Goal: Task Accomplishment & Management: Use online tool/utility

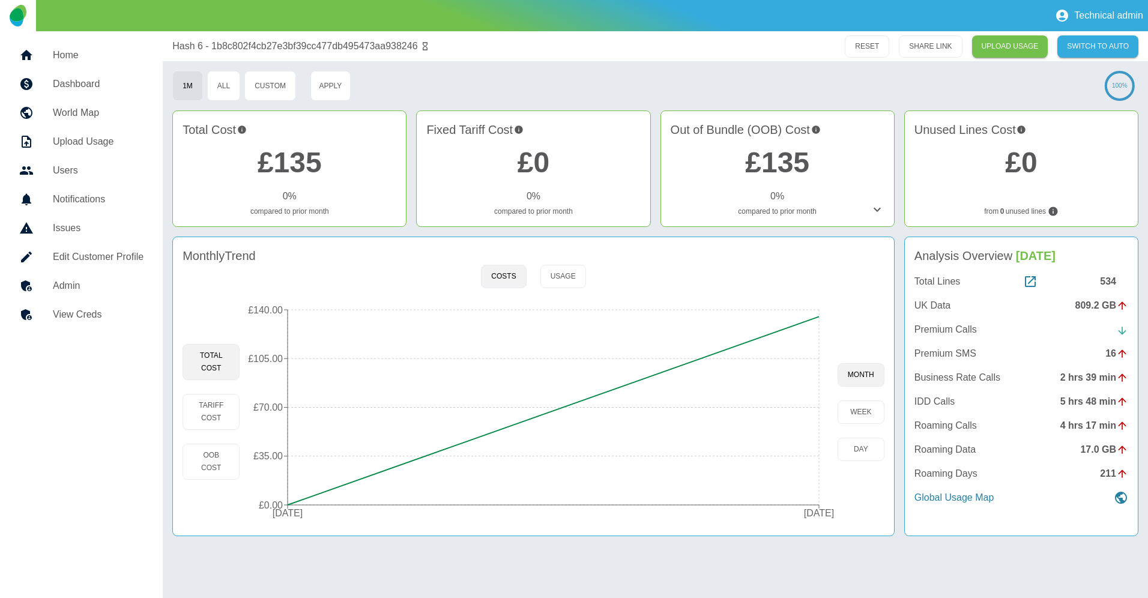
click at [77, 56] on h5 "Home" at bounding box center [98, 55] width 91 height 14
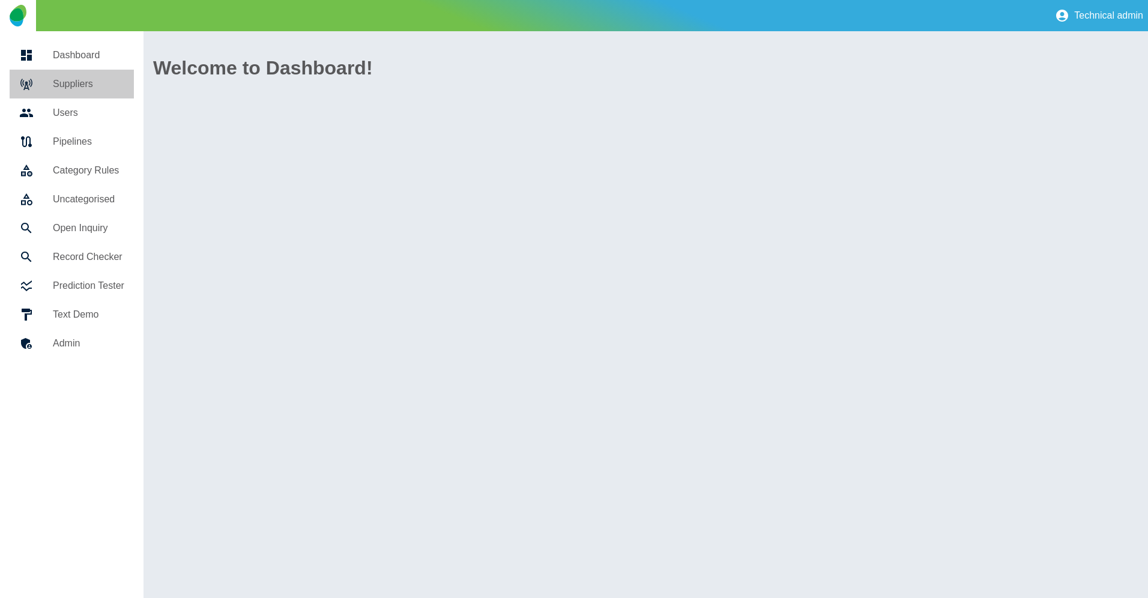
click at [84, 86] on h5 "Suppliers" at bounding box center [88, 84] width 71 height 14
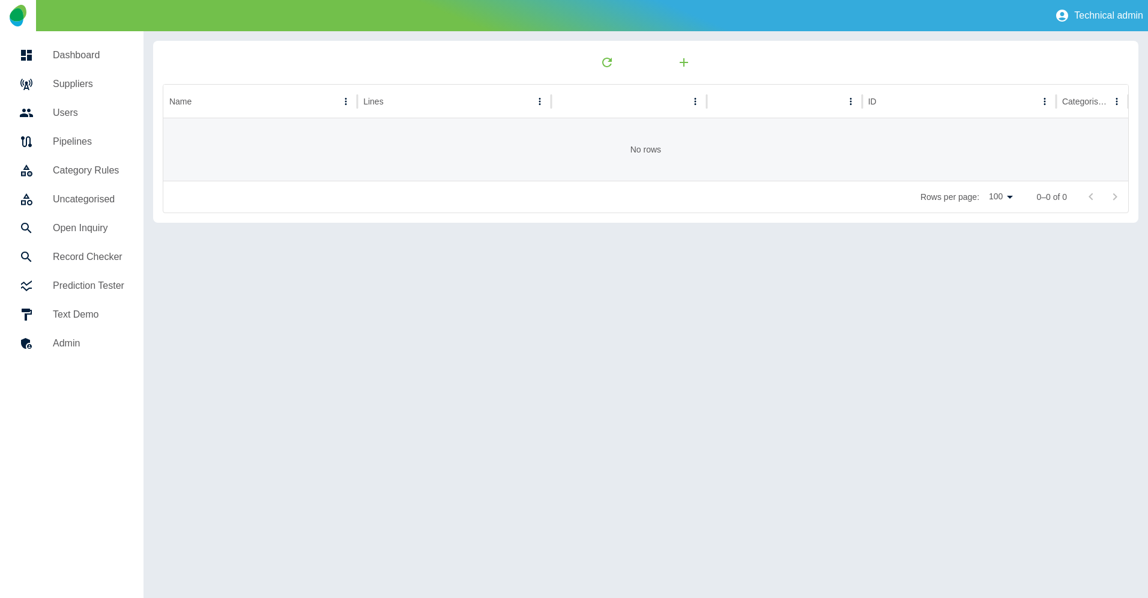
click at [85, 79] on h5 "Suppliers" at bounding box center [88, 84] width 71 height 14
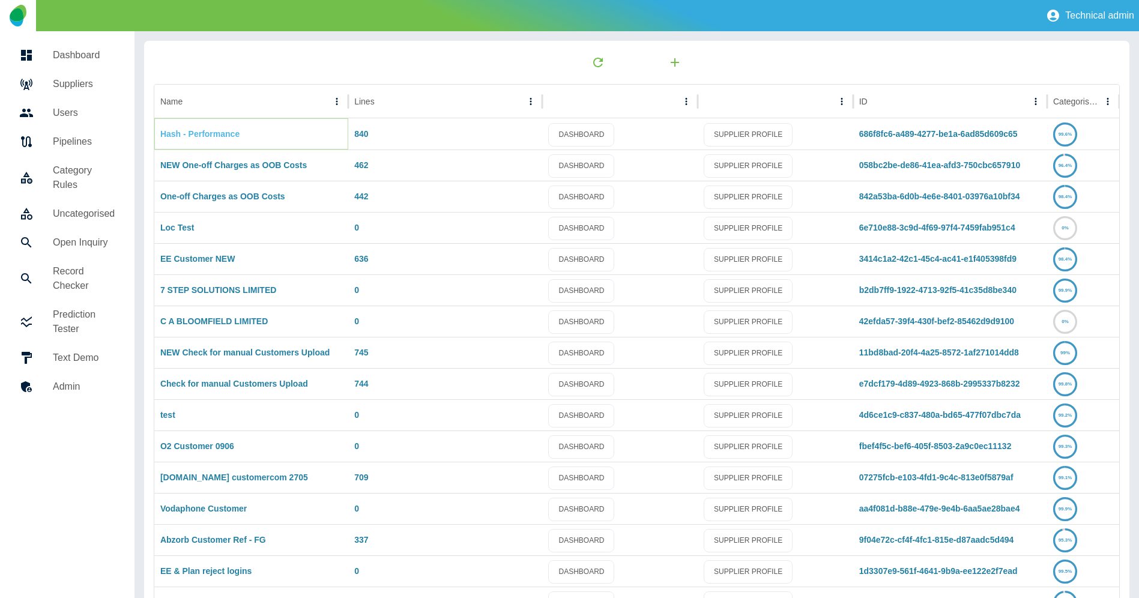
click at [199, 134] on link "Hash - Performance" at bounding box center [199, 134] width 79 height 10
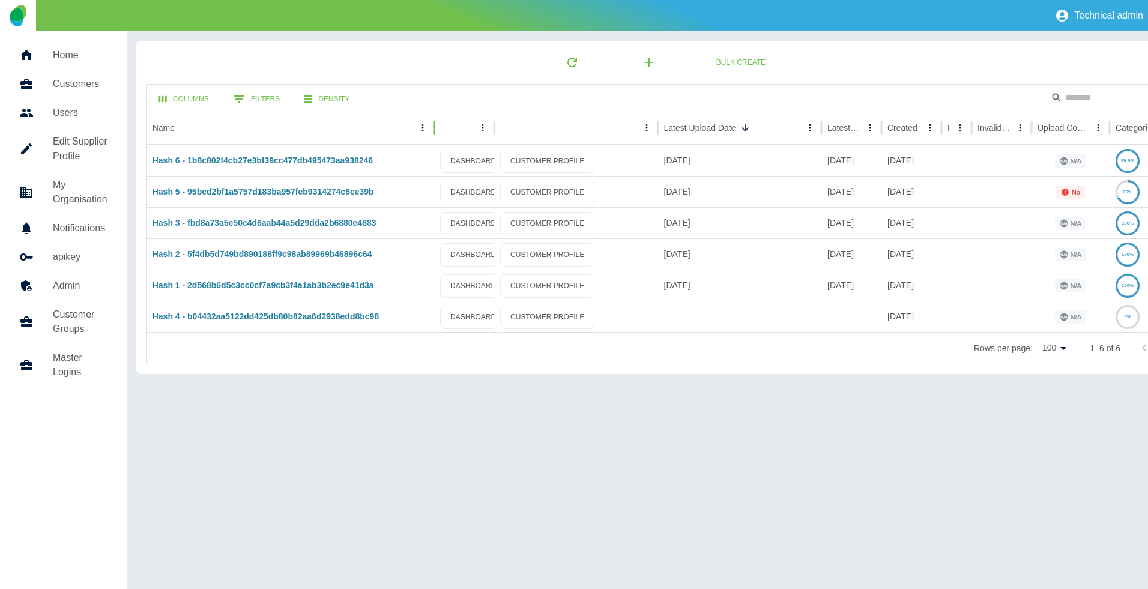
drag, startPoint x: 381, startPoint y: 130, endPoint x: 434, endPoint y: 133, distance: 53.5
click at [434, 133] on div at bounding box center [434, 128] width 6 height 34
click at [643, 63] on icon "button" at bounding box center [649, 62] width 14 height 14
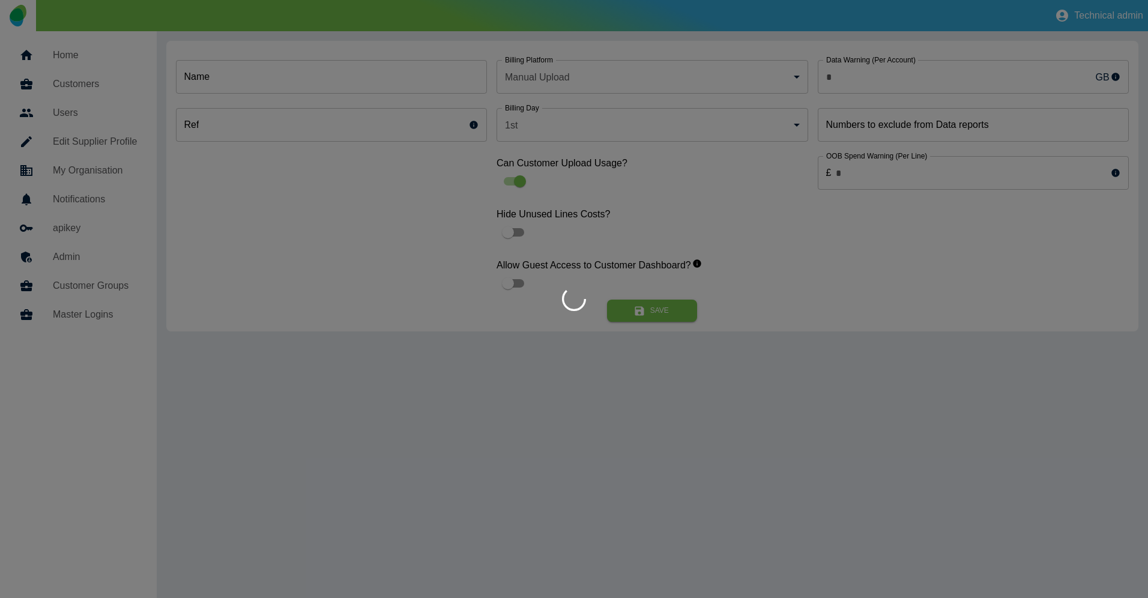
type input "*"
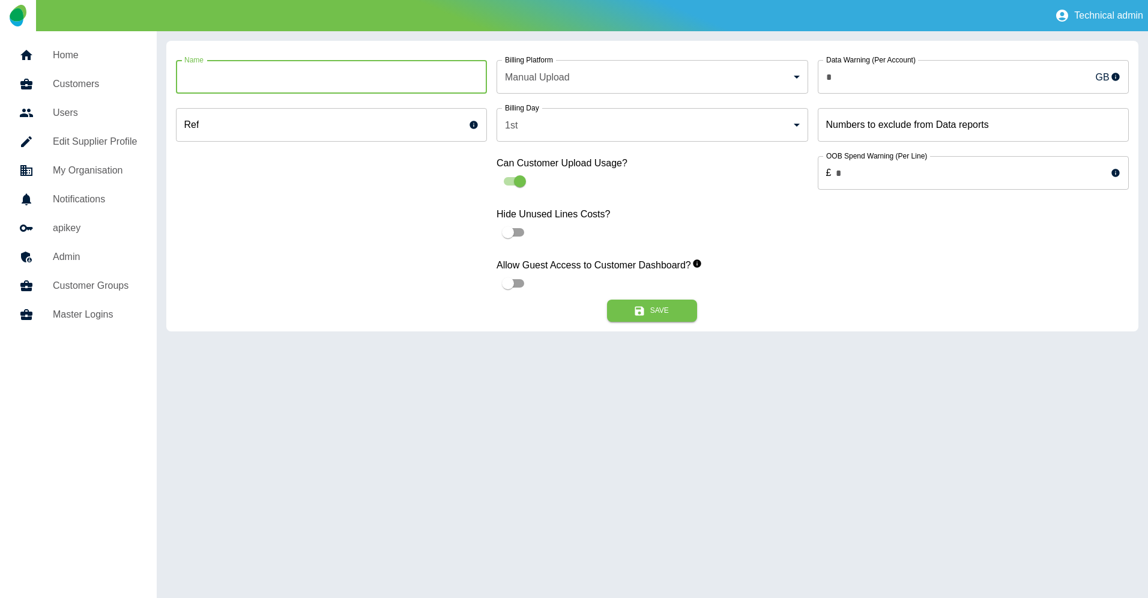
click at [362, 86] on input "Name" at bounding box center [332, 77] width 312 height 34
paste input "**********"
type input "**********"
click at [389, 161] on div "**********" at bounding box center [332, 174] width 312 height 249
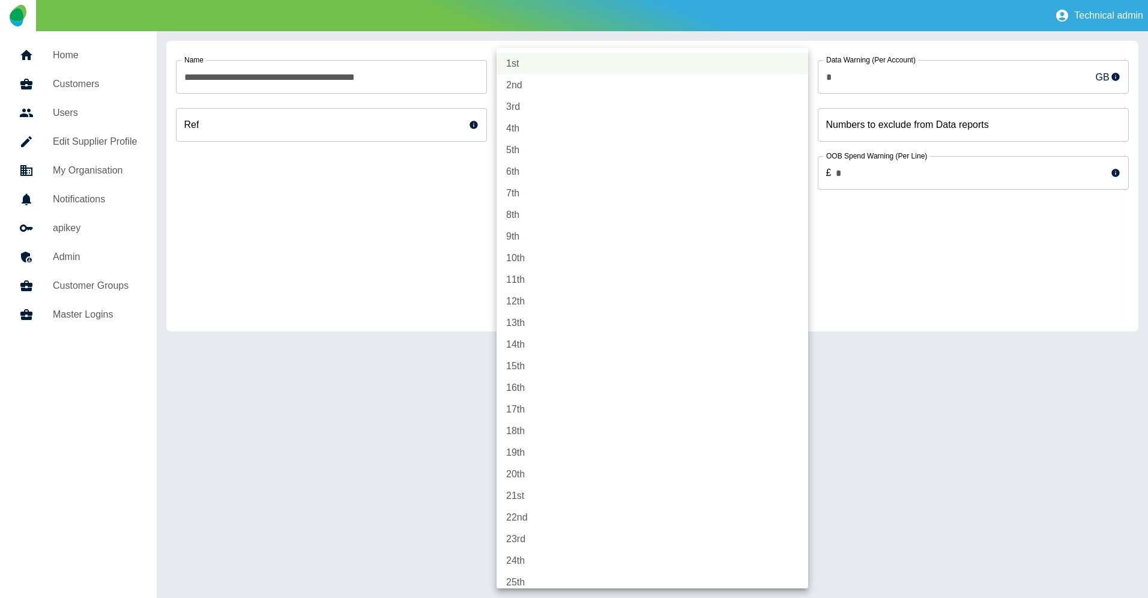
click at [638, 118] on body "**********" at bounding box center [574, 299] width 1148 height 598
click at [704, 63] on li "1st" at bounding box center [652, 64] width 312 height 22
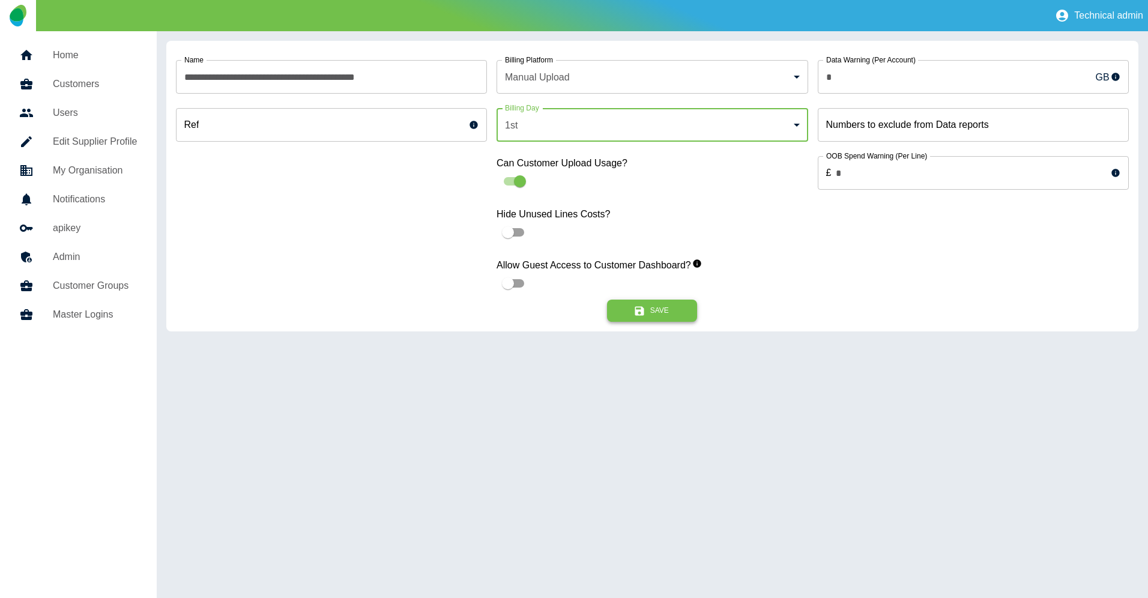
click at [666, 313] on button "Save" at bounding box center [652, 311] width 90 height 22
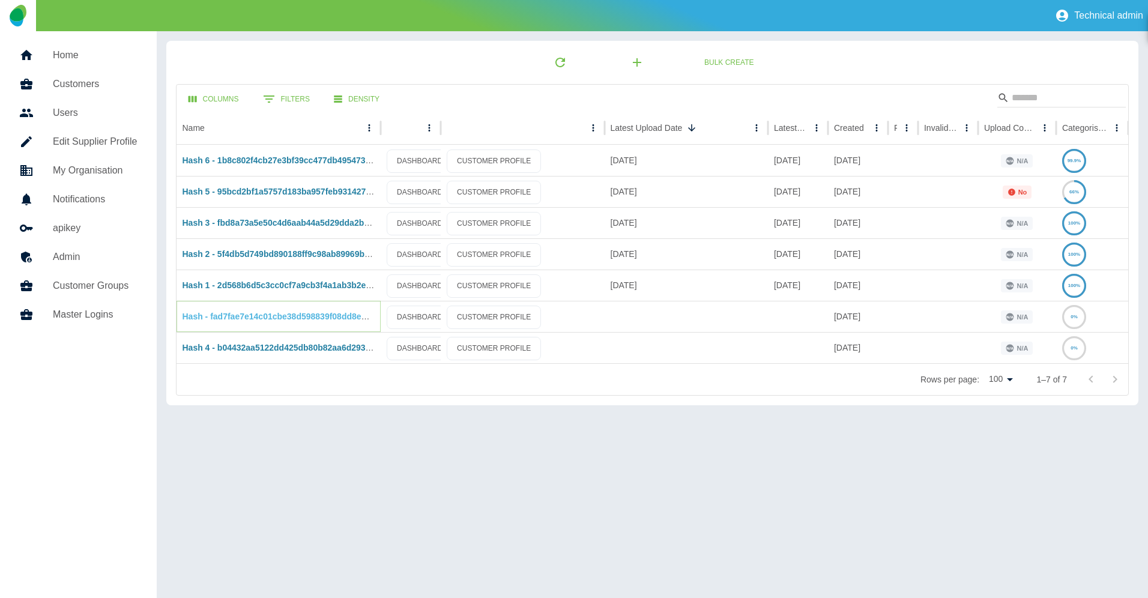
click at [241, 316] on link "Hash - fad7fae7e14c01cbe38d598839f08dd8ebf2def3" at bounding box center [286, 317] width 209 height 10
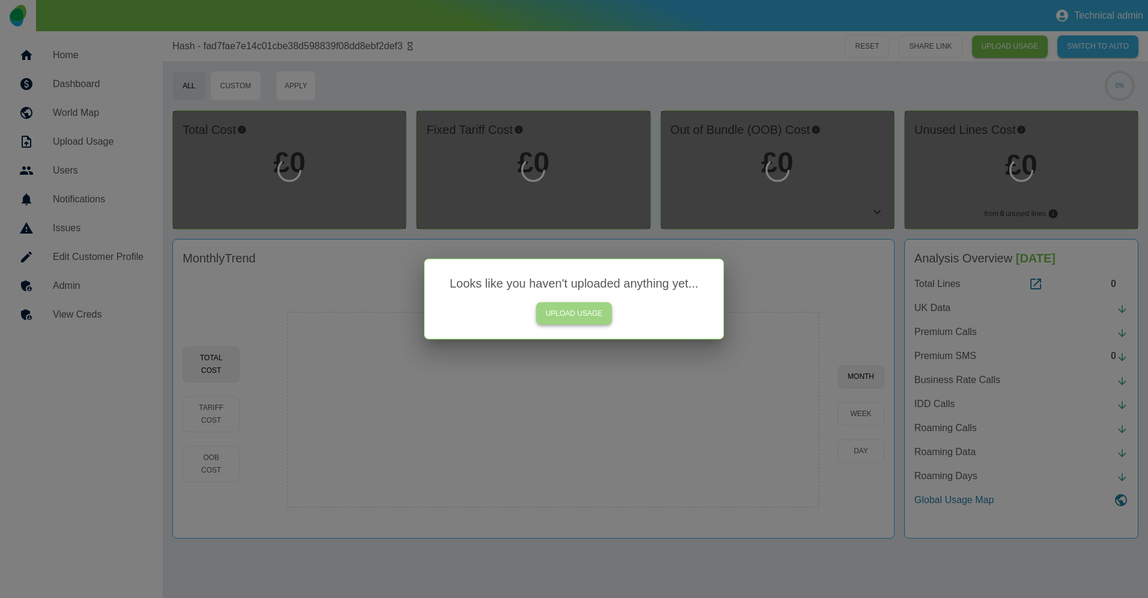
click at [583, 312] on link "UPLOAD USAGE" at bounding box center [574, 314] width 76 height 22
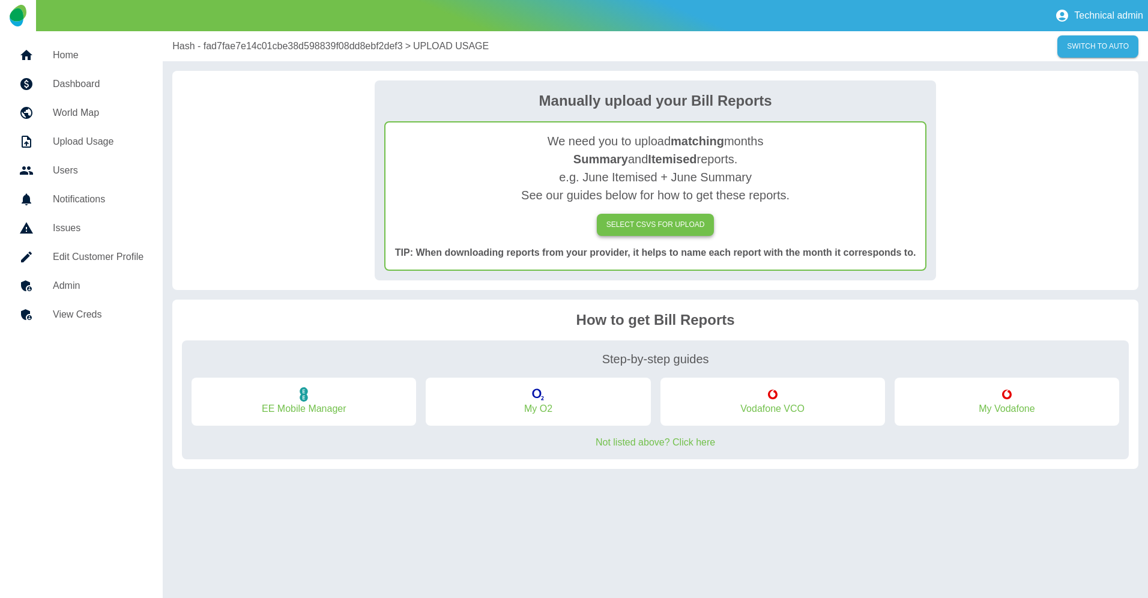
click at [652, 223] on label "SELECT CSVs FOR UPLOAD" at bounding box center [656, 225] width 118 height 22
click at [0, 0] on input "SELECT CSVs FOR UPLOAD" at bounding box center [0, 0] width 0 height 0
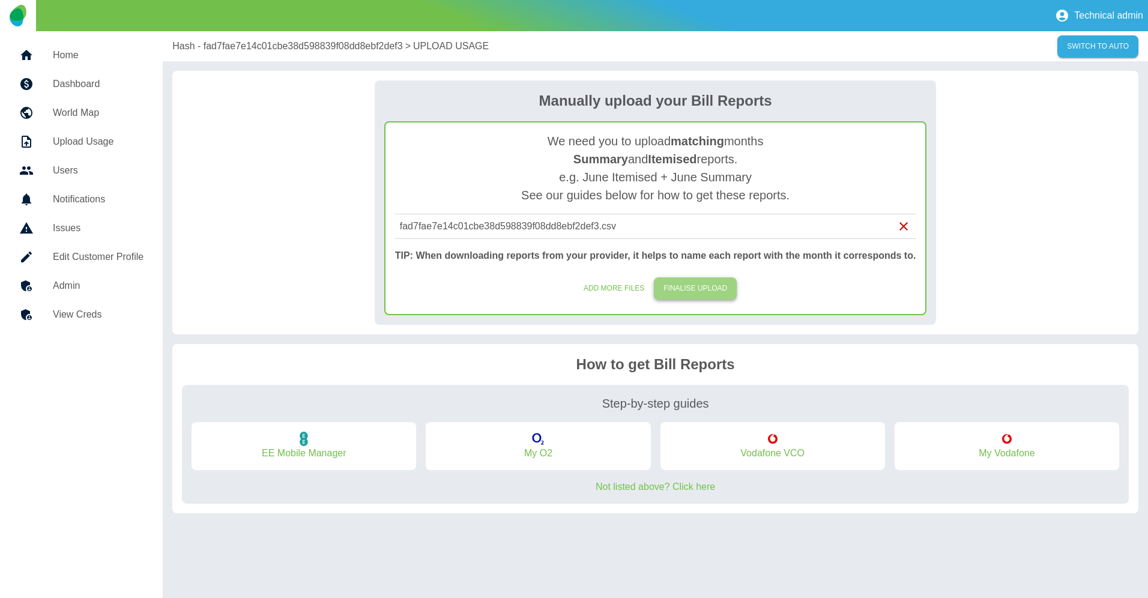
click at [693, 290] on button "FINALISE UPLOAD" at bounding box center [695, 288] width 83 height 22
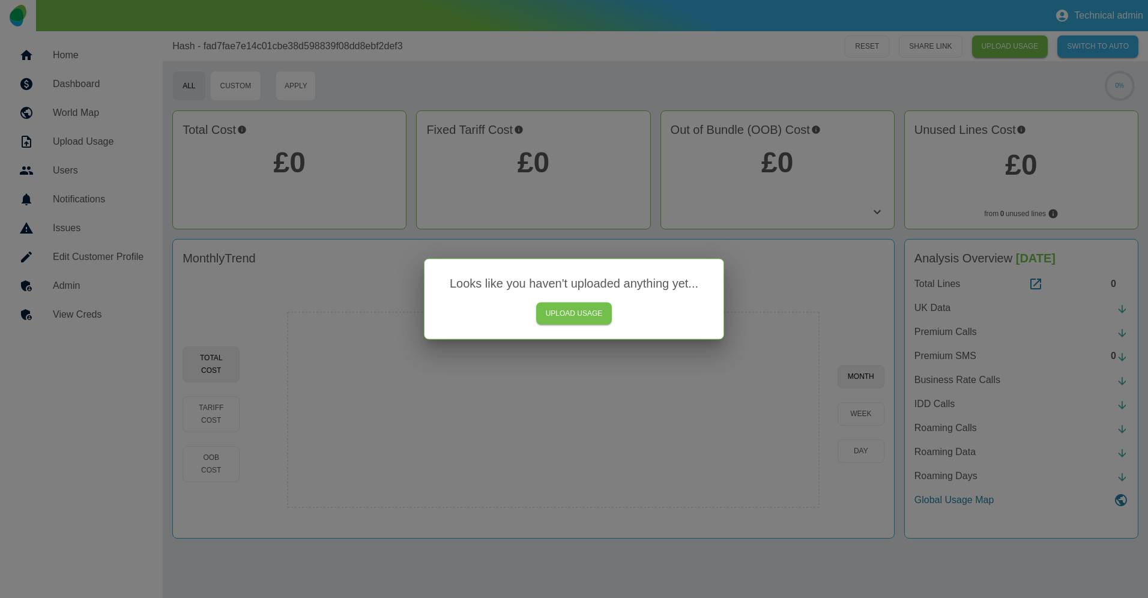
click at [356, 238] on div at bounding box center [574, 299] width 1148 height 598
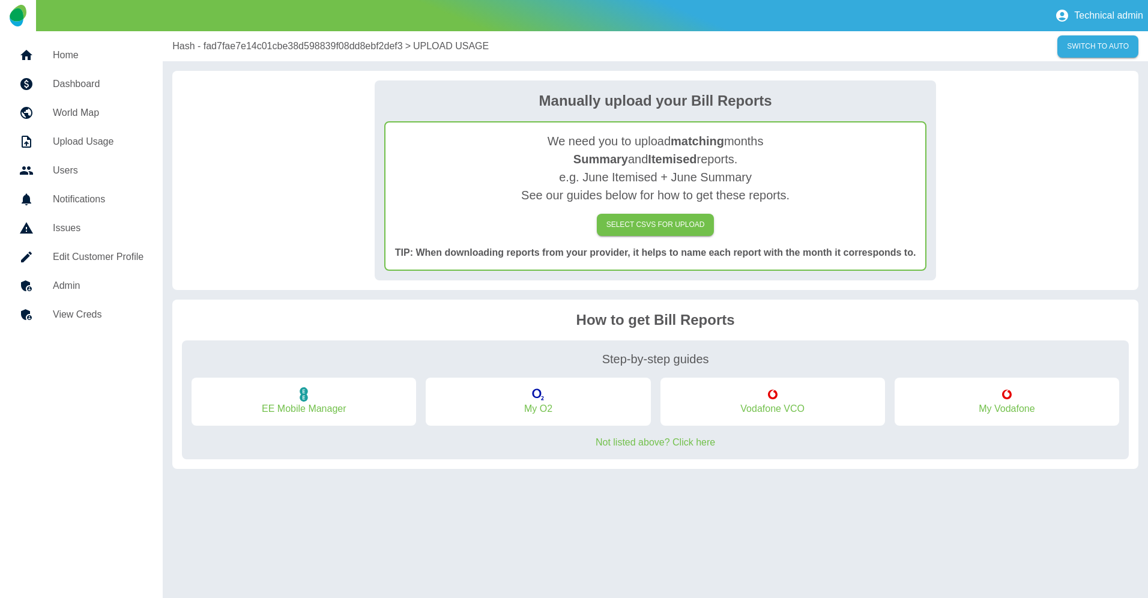
click at [73, 55] on h5 "Home" at bounding box center [98, 55] width 91 height 14
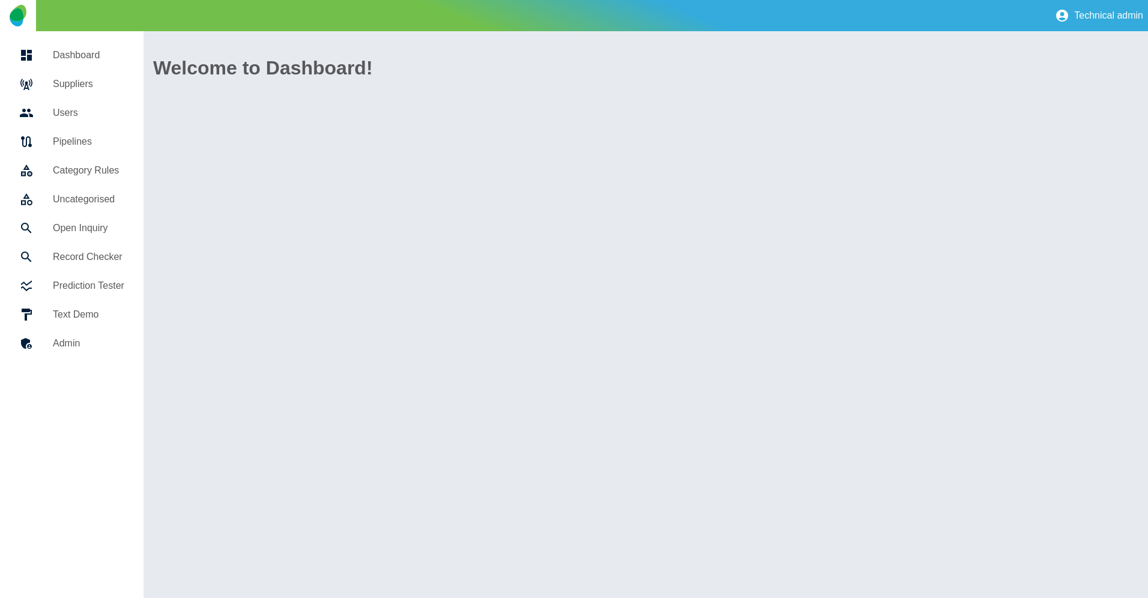
click at [83, 83] on h5 "Suppliers" at bounding box center [88, 84] width 71 height 14
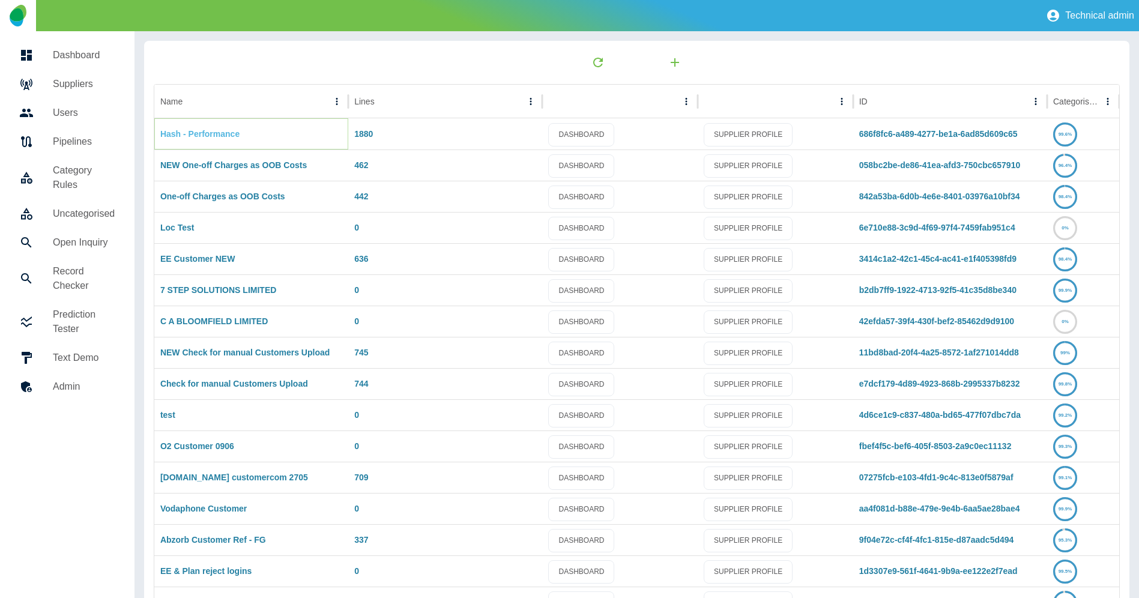
click at [218, 137] on link "Hash - Performance" at bounding box center [199, 134] width 79 height 10
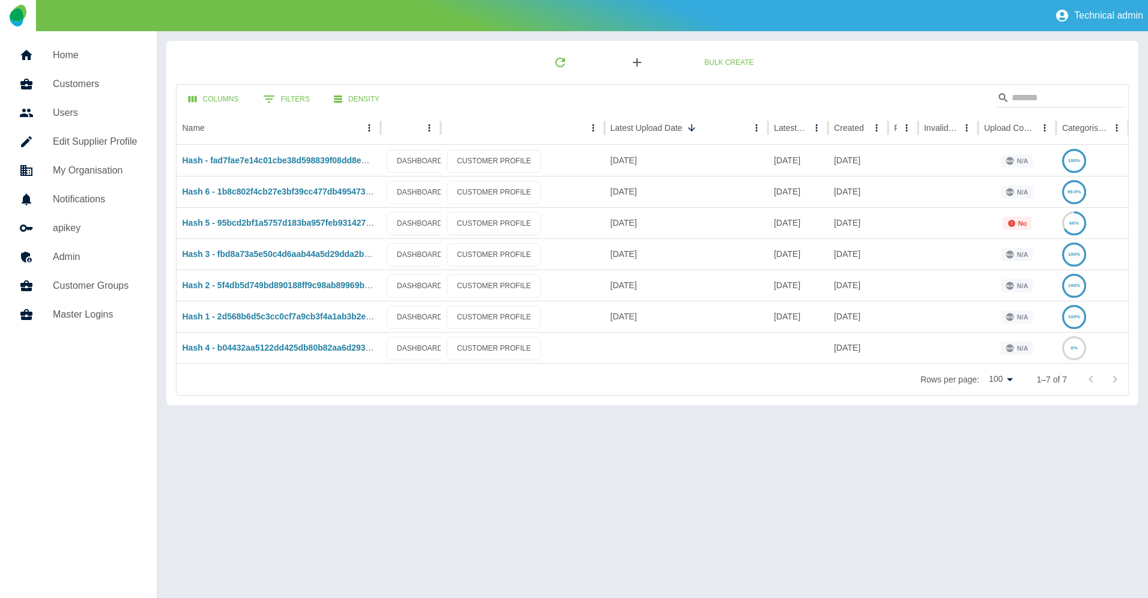
click at [634, 62] on icon "button" at bounding box center [637, 62] width 8 height 8
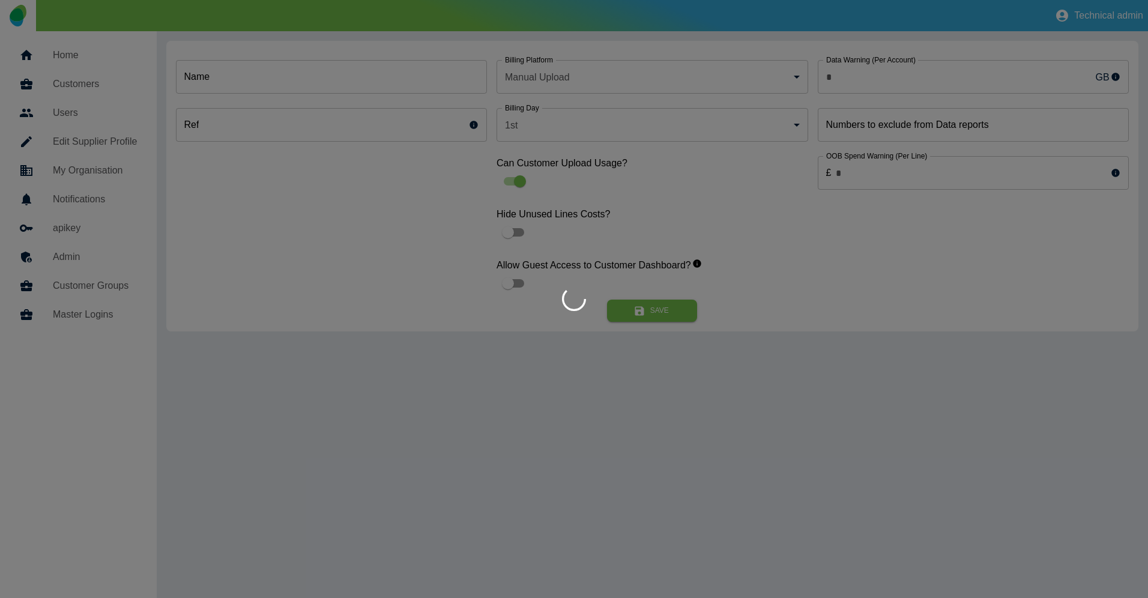
type input "*"
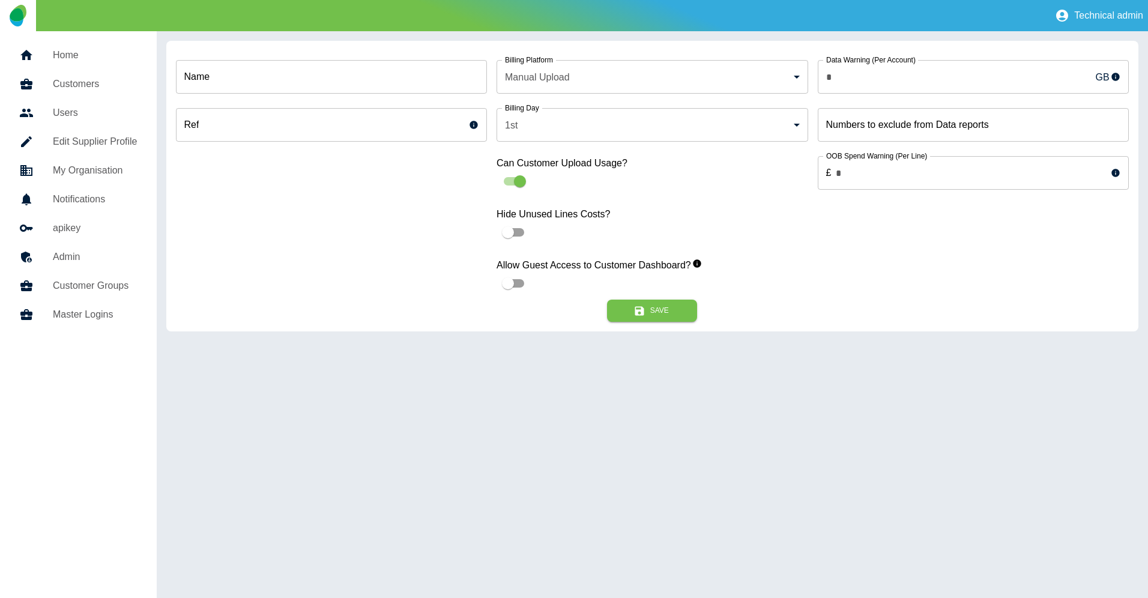
click at [347, 76] on input "Name" at bounding box center [332, 77] width 312 height 34
paste input "**********"
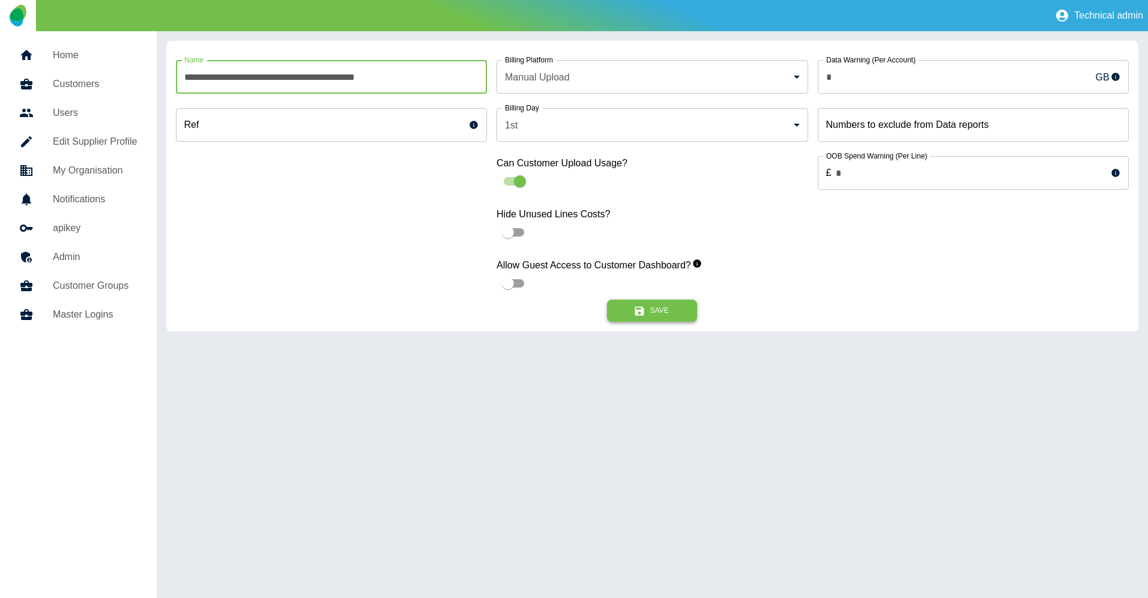
type input "**********"
click at [653, 312] on button "Save" at bounding box center [652, 311] width 90 height 22
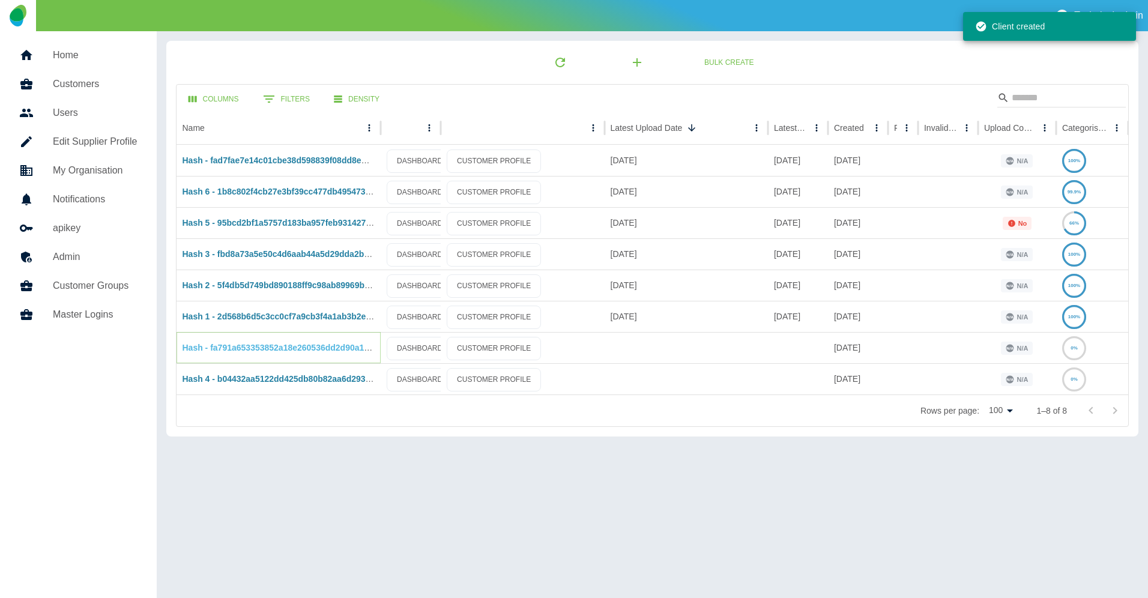
click at [271, 348] on link "Hash - fa791a653353852a18e260536dd2d90a16582aed" at bounding box center [289, 348] width 215 height 10
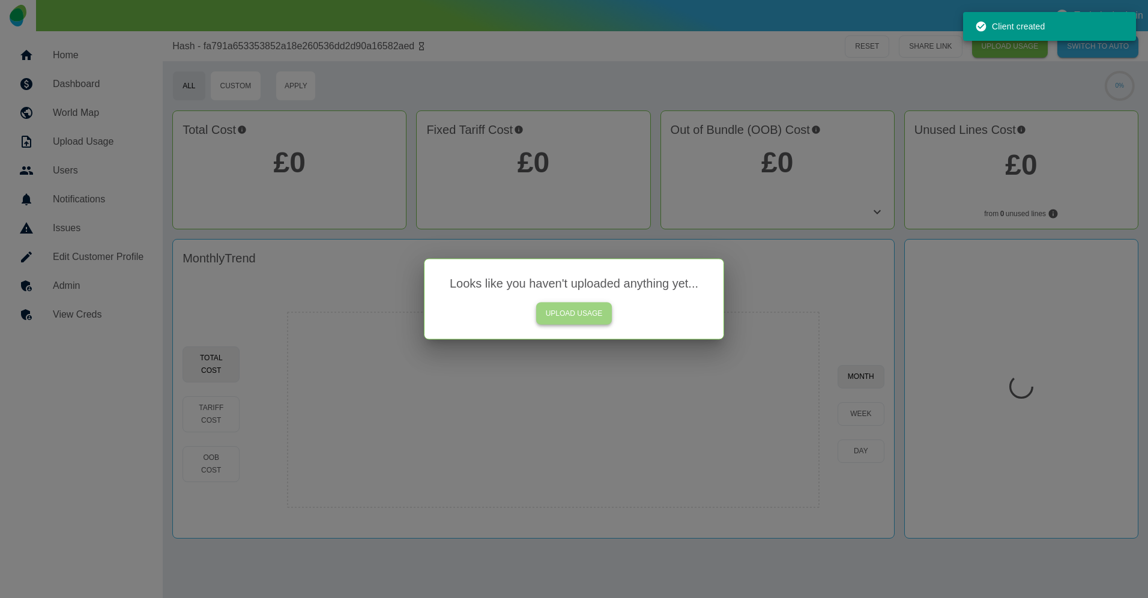
click at [562, 313] on link "UPLOAD USAGE" at bounding box center [574, 314] width 76 height 22
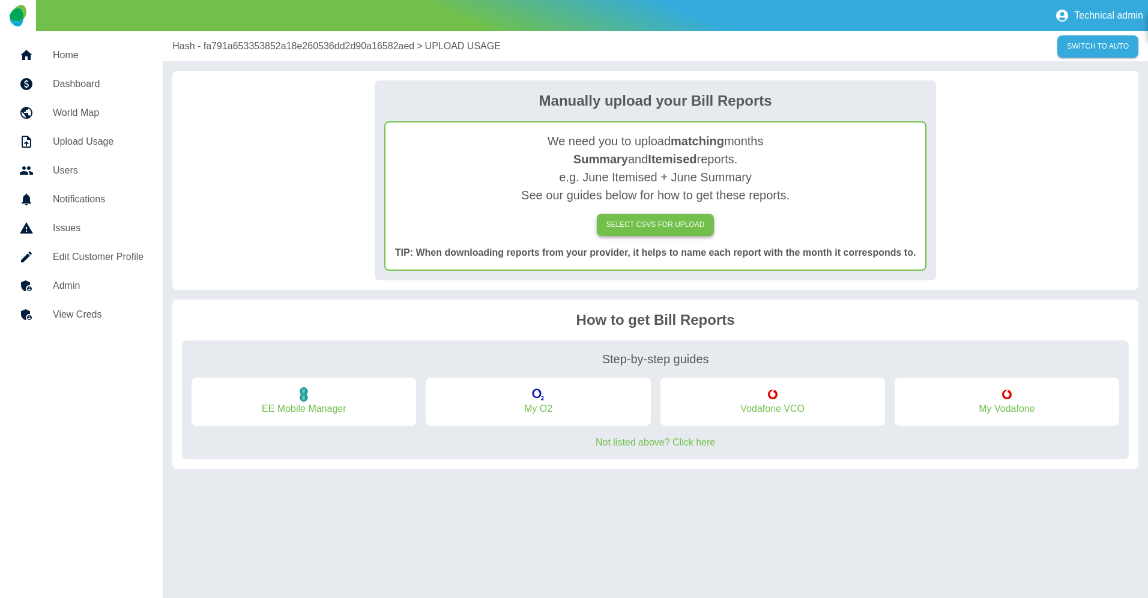
click at [632, 228] on label "SELECT CSVs FOR UPLOAD" at bounding box center [656, 225] width 118 height 22
click at [0, 0] on input "SELECT CSVs FOR UPLOAD" at bounding box center [0, 0] width 0 height 0
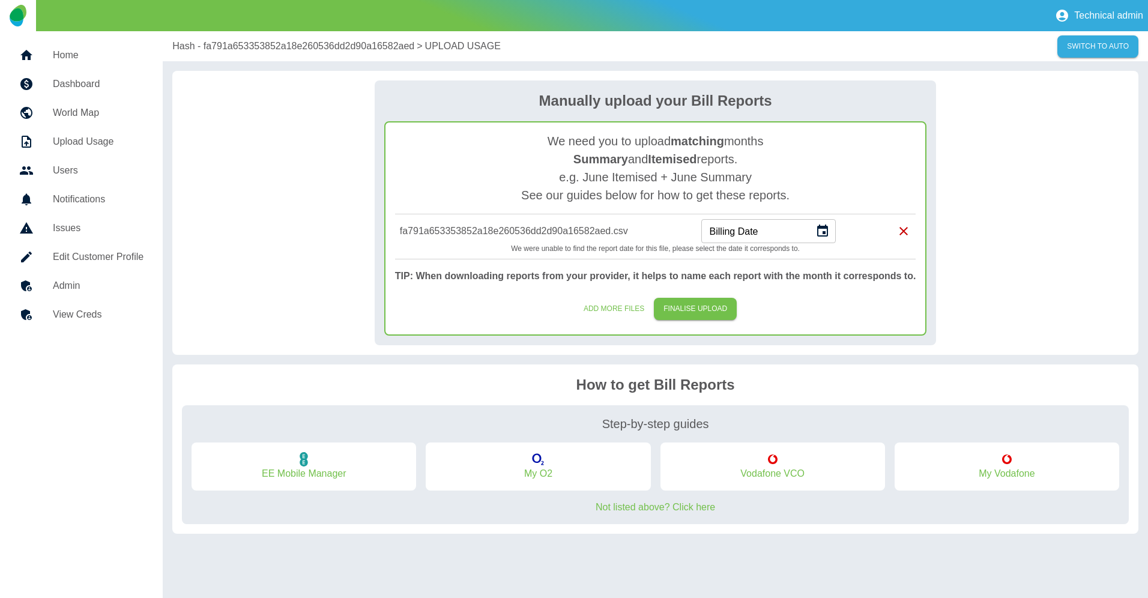
click at [768, 232] on input "Billing Date" at bounding box center [753, 231] width 104 height 24
click at [819, 233] on icon "Choose date" at bounding box center [822, 231] width 14 height 14
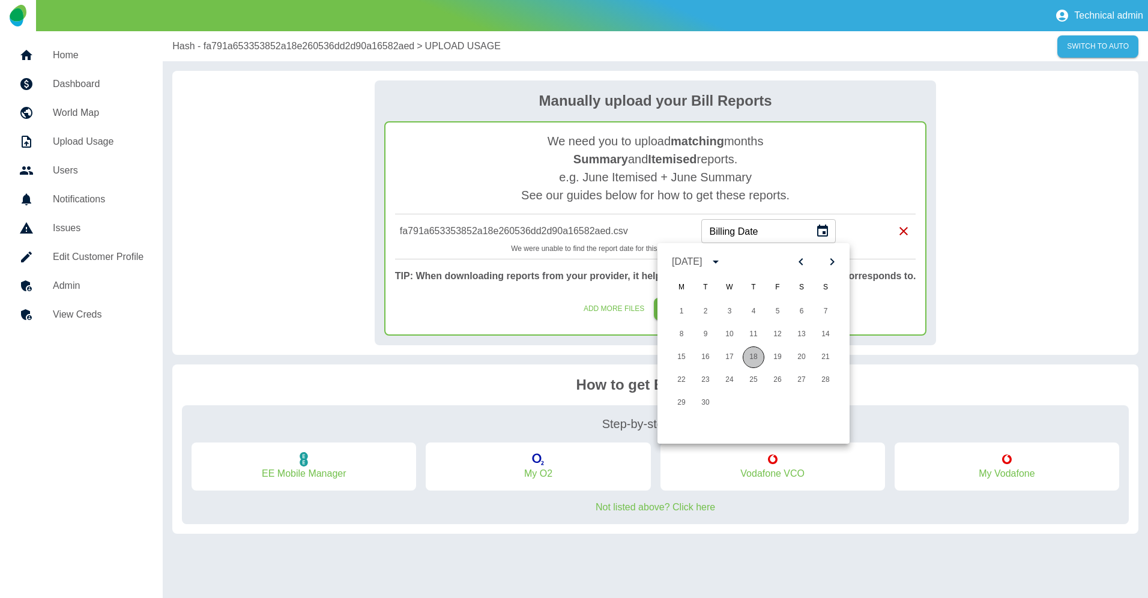
click at [754, 357] on button "18" at bounding box center [754, 357] width 22 height 22
type input "**********"
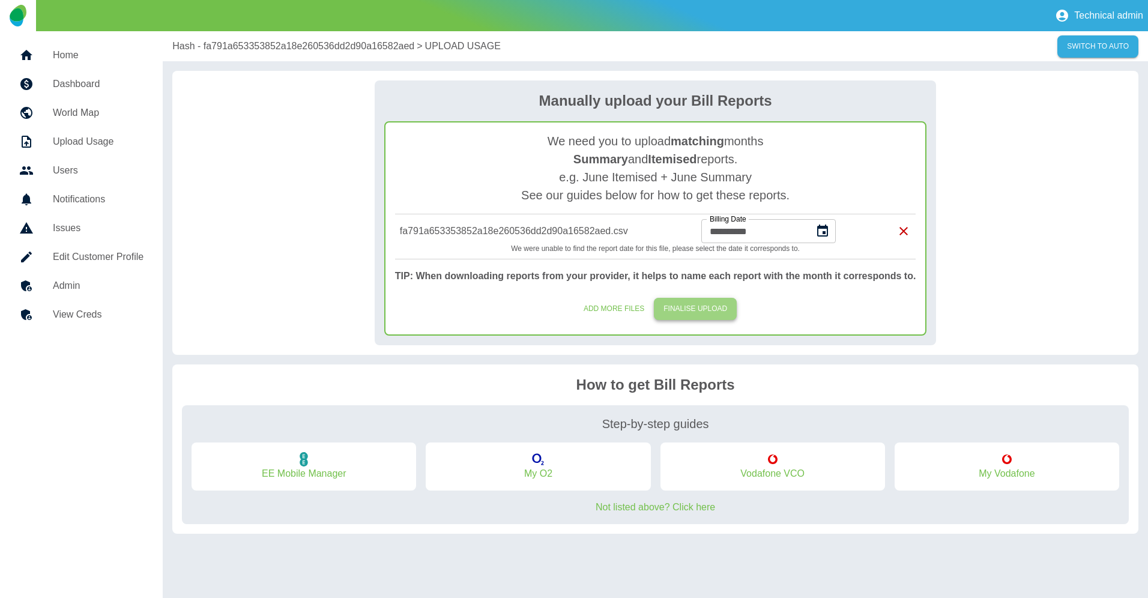
click at [696, 310] on button "FINALISE UPLOAD" at bounding box center [695, 309] width 83 height 22
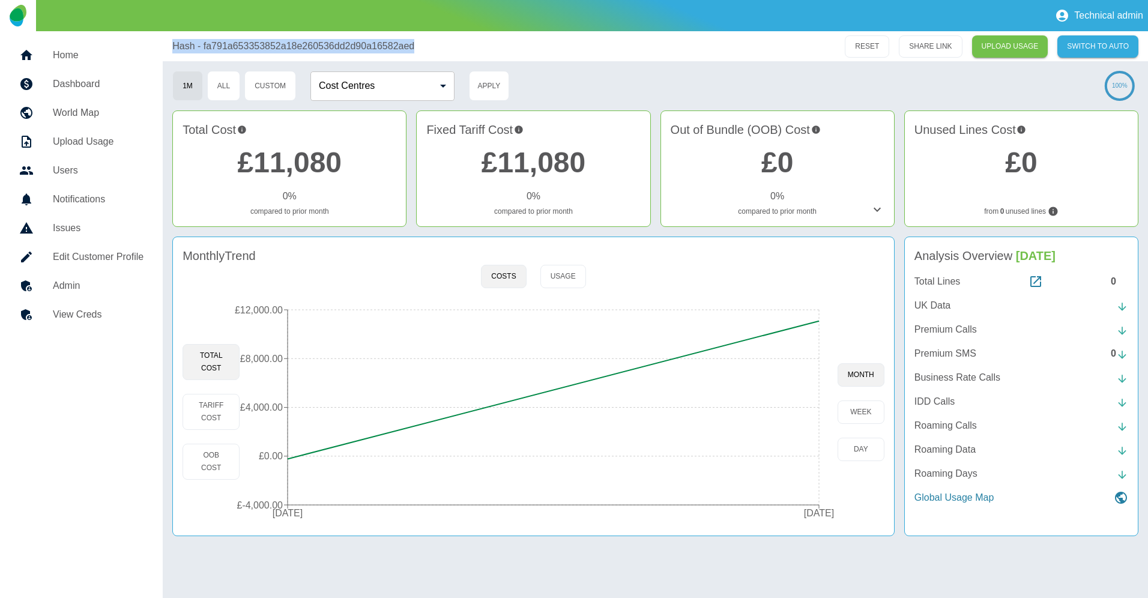
drag, startPoint x: 167, startPoint y: 41, endPoint x: 414, endPoint y: 45, distance: 247.3
click at [414, 45] on div "Hash - fa791a653353852a18e260536dd2d90a16582aed RESET SHARE LINK UPLOAD USAGE S…" at bounding box center [655, 46] width 985 height 30
copy p "Hash - fa791a653353852a18e260536dd2d90a16582aed"
click at [227, 86] on button "All" at bounding box center [223, 86] width 33 height 30
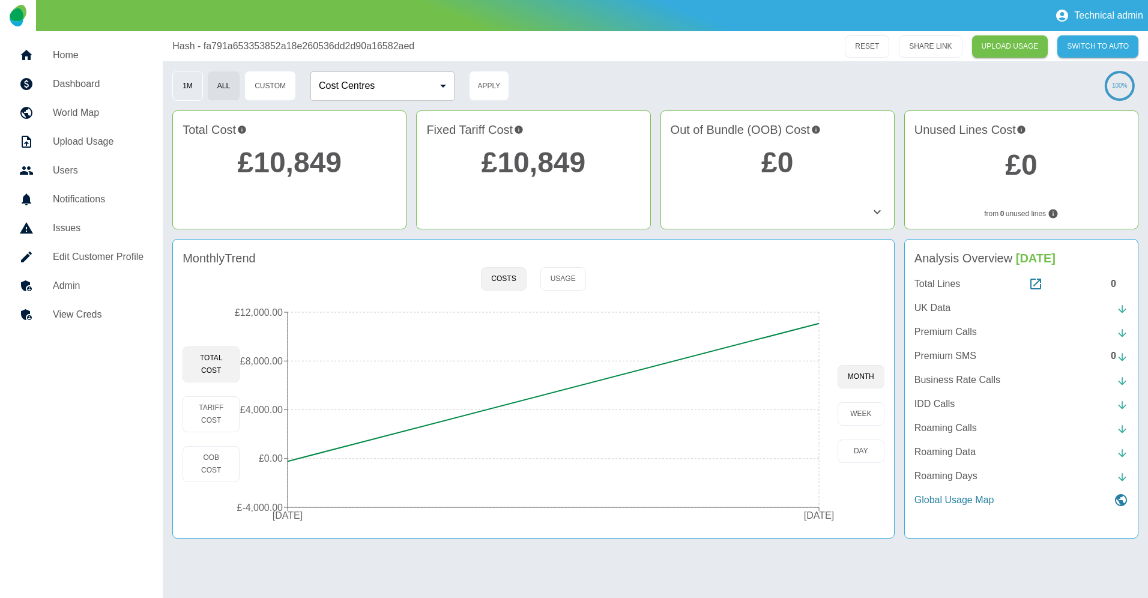
click at [185, 82] on button "1M" at bounding box center [187, 86] width 31 height 30
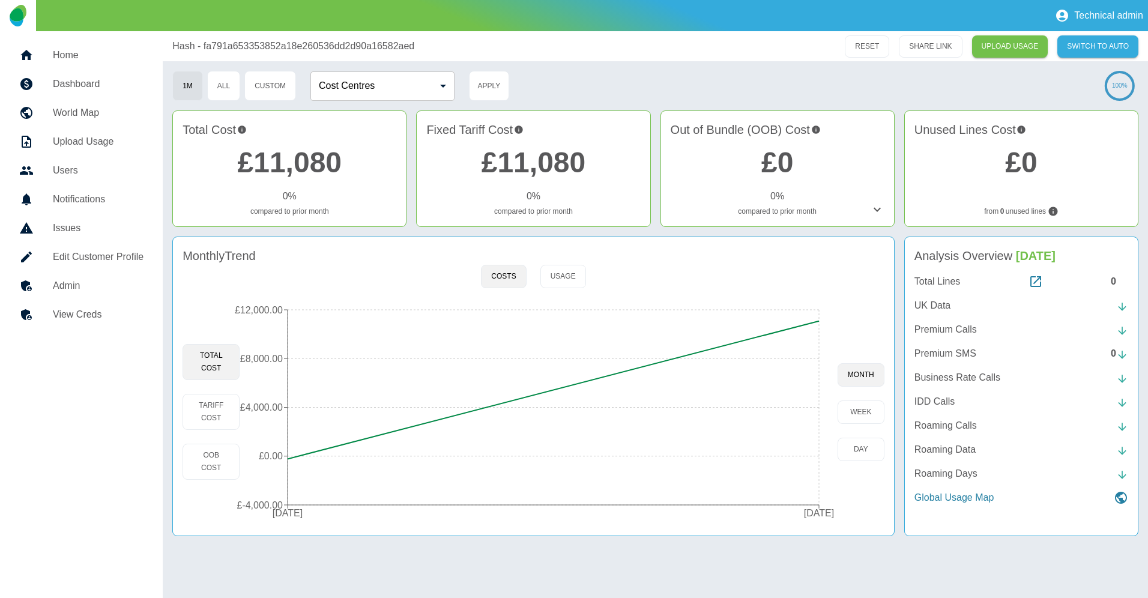
type button "1M"
click at [993, 94] on div "1M All Custom Cost Centres ​ Cost Centres Apply" at bounding box center [634, 86] width 924 height 30
